Goal: Task Accomplishment & Management: Manage account settings

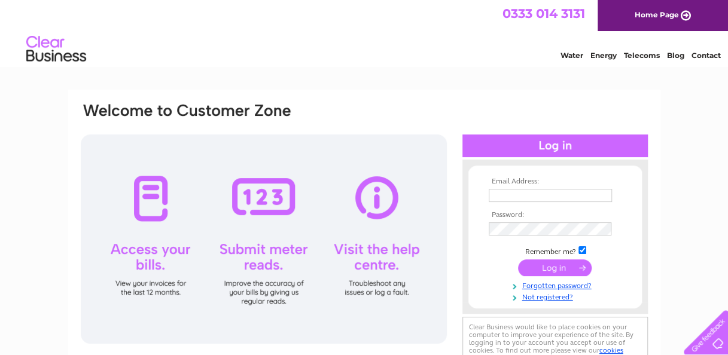
type input "[EMAIL_ADDRESS][DOMAIN_NAME]"
click at [547, 266] on input "submit" at bounding box center [555, 268] width 74 height 17
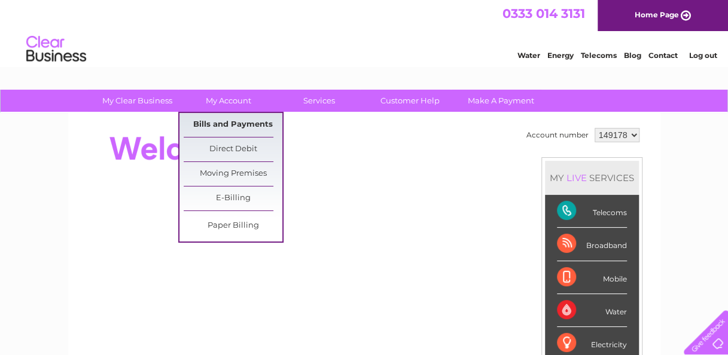
click at [233, 121] on link "Bills and Payments" at bounding box center [233, 125] width 99 height 24
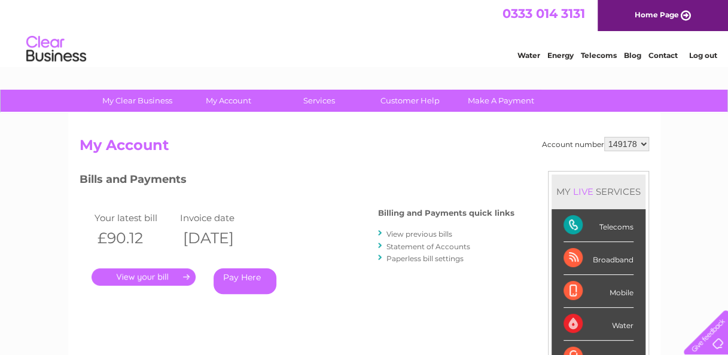
click at [160, 276] on link "." at bounding box center [144, 277] width 104 height 17
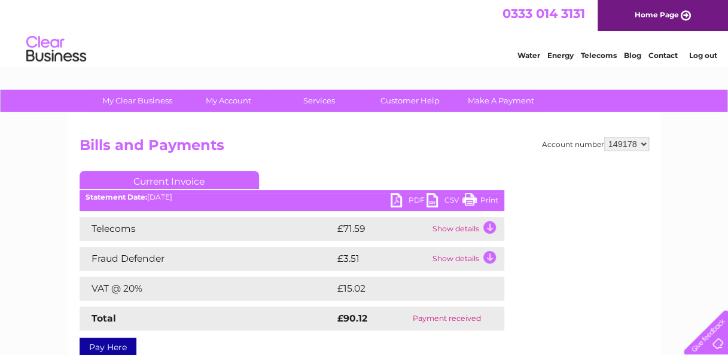
click at [492, 199] on link "Print" at bounding box center [480, 201] width 36 height 17
click at [699, 58] on link "Log out" at bounding box center [702, 55] width 28 height 9
